Goal: Information Seeking & Learning: Learn about a topic

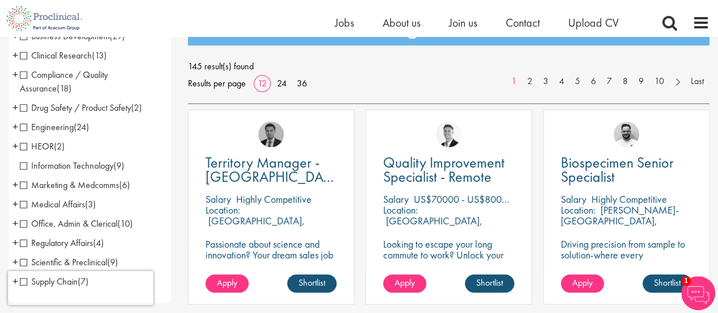
scroll to position [151, 0]
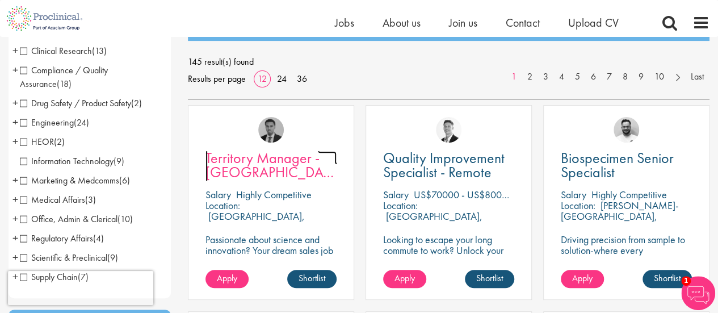
click at [252, 169] on span "Territory Manager - [GEOGRAPHIC_DATA], [GEOGRAPHIC_DATA]" at bounding box center [276, 172] width 141 height 48
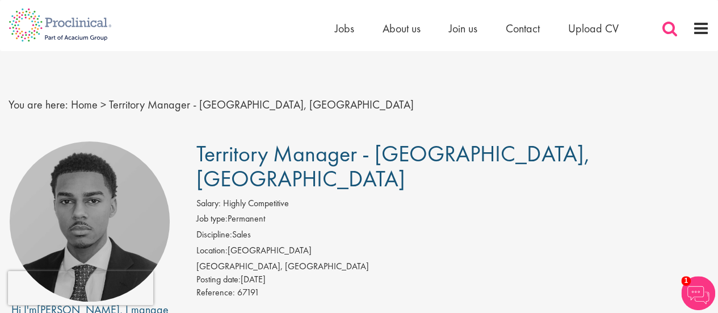
click at [672, 31] on span at bounding box center [670, 28] width 17 height 17
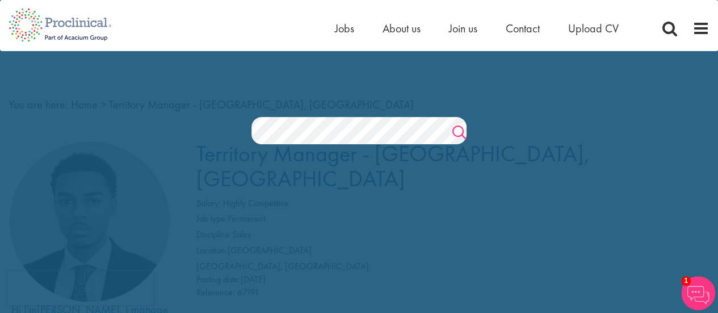
click at [453, 127] on link "Search" at bounding box center [460, 134] width 14 height 23
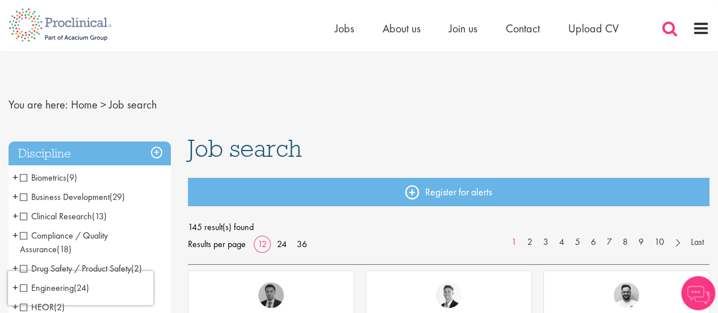
click at [667, 24] on span at bounding box center [670, 28] width 17 height 17
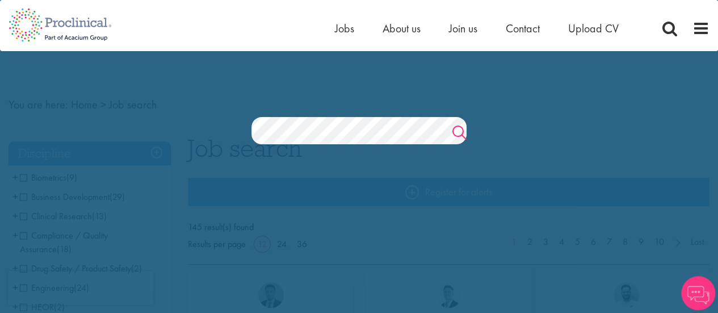
click at [461, 130] on link "Search" at bounding box center [460, 134] width 14 height 23
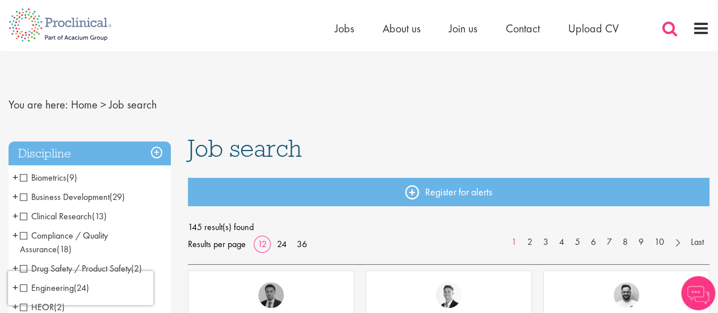
click at [662, 31] on span at bounding box center [670, 28] width 17 height 17
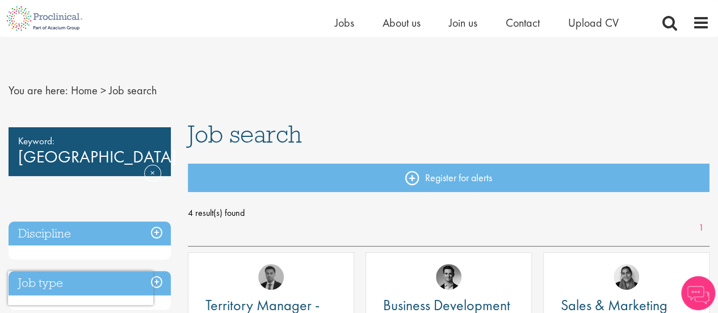
scroll to position [112, 0]
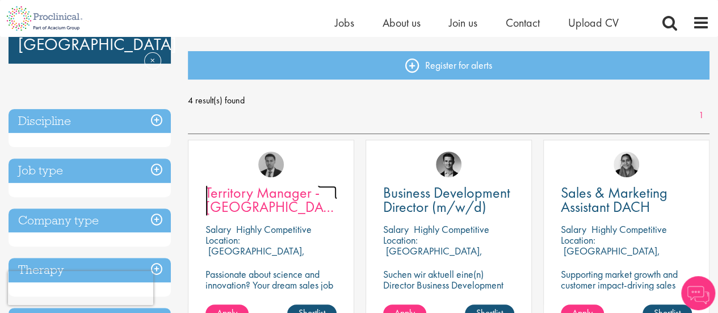
click at [237, 207] on span "Territory Manager - [GEOGRAPHIC_DATA], [GEOGRAPHIC_DATA]" at bounding box center [276, 207] width 141 height 48
